Goal: Task Accomplishment & Management: Manage account settings

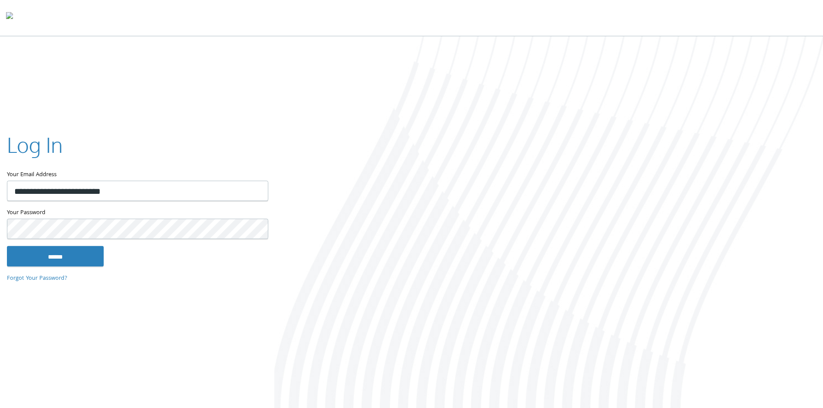
click at [29, 281] on link "Forgot Your Password?" at bounding box center [37, 279] width 60 height 10
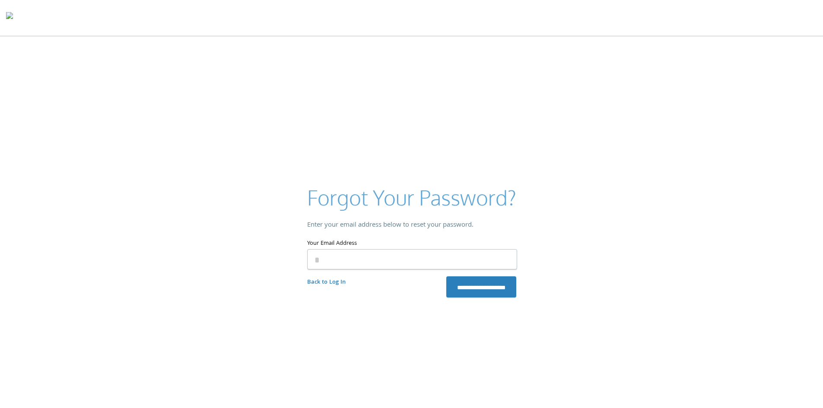
click at [326, 279] on link "Back to Log In" at bounding box center [326, 283] width 38 height 10
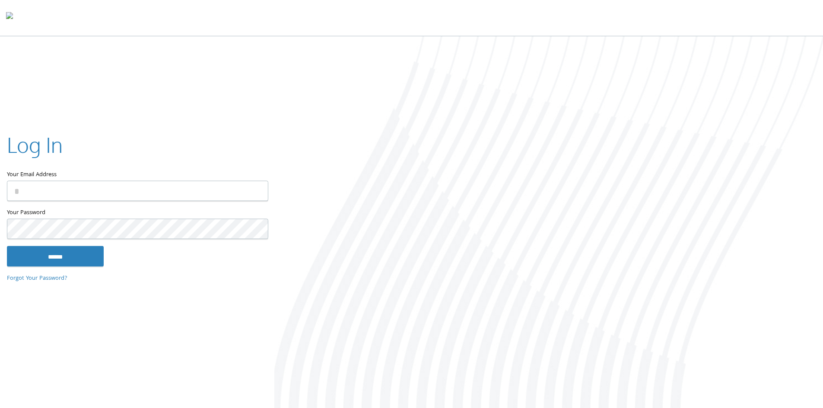
type input "**********"
click at [53, 256] on input "******" at bounding box center [55, 256] width 97 height 21
